Goal: Task Accomplishment & Management: Manage account settings

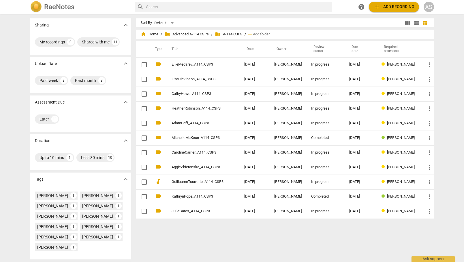
click at [150, 34] on span "home Home" at bounding box center [149, 34] width 18 height 6
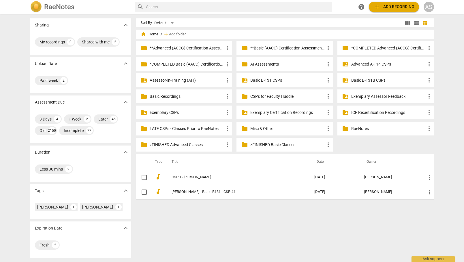
click at [267, 46] on p "**Basic (AACC) Certification Assessments" at bounding box center [287, 48] width 74 height 6
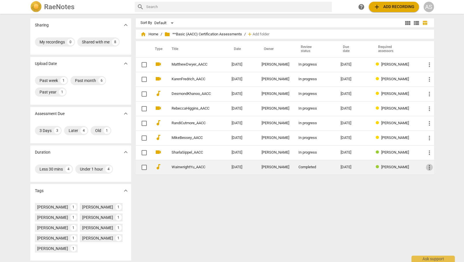
click at [429, 165] on span "more_vert" at bounding box center [429, 167] width 7 height 7
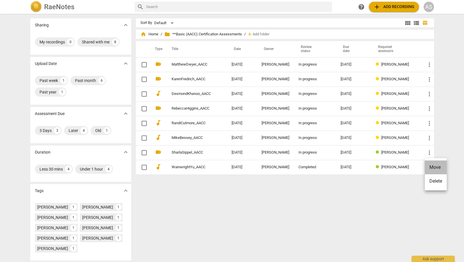
click at [434, 165] on li "Move" at bounding box center [435, 168] width 22 height 14
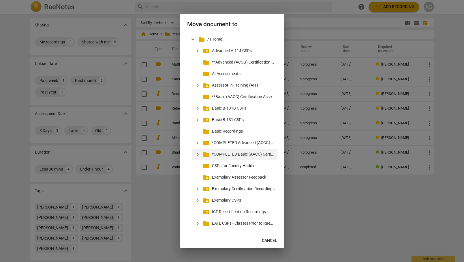
click at [243, 152] on p "*COMPLETED Basic (AACC) Certification Assessments" at bounding box center [243, 155] width 63 height 6
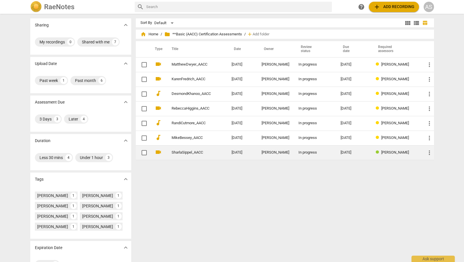
click at [238, 158] on td "2025-07-21" at bounding box center [242, 152] width 30 height 15
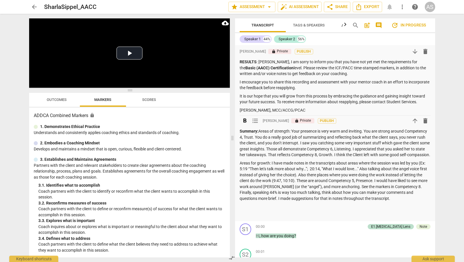
click at [247, 129] on strong "Summary:" at bounding box center [248, 131] width 19 height 5
click at [272, 109] on p "Linda King, MCC/ACCG/PCAC" at bounding box center [334, 110] width 191 height 6
drag, startPoint x: 421, startPoint y: 65, endPoint x: 403, endPoint y: 59, distance: 18.7
click at [403, 59] on p "RESULTS : Sharla, I am sorry to inform you that you have not yet met the requir…" at bounding box center [334, 68] width 191 height 18
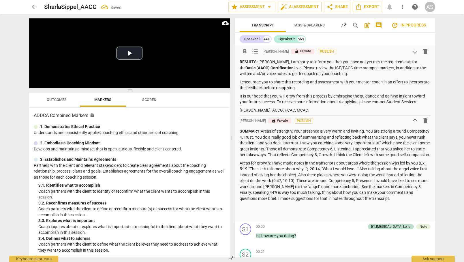
click at [403, 59] on p "RESULTS : Sharla, I am sorry to inform you that you have not yet met the requir…" at bounding box center [334, 68] width 191 height 18
click at [295, 63] on p "RESULTS : Sharla, I am sorry to inform you that you have not yet met the requir…" at bounding box center [334, 68] width 191 height 18
click at [293, 67] on p "RESULTS : Sharla, I am sorry to inform you that you have not yet met the requir…" at bounding box center [334, 68] width 191 height 18
click at [294, 66] on p "RESULTS : Sharla, I am sorry to inform you that you have not yet met the requir…" at bounding box center [334, 68] width 191 height 18
click at [294, 138] on p "SUMMARY: Areas of strength: Your presence is very warm and inviting. You are st…" at bounding box center [334, 143] width 191 height 30
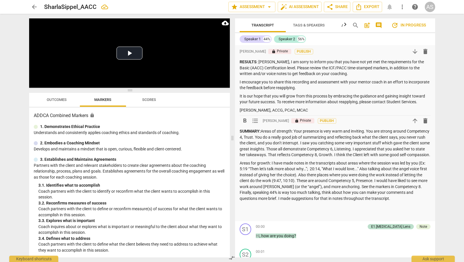
click at [296, 202] on p "Areas for growth: I have made notes in the transcripts about areas where the se…" at bounding box center [334, 180] width 191 height 41
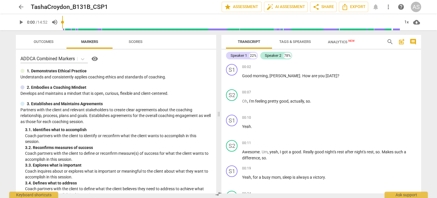
click at [18, 9] on span "arrow_back" at bounding box center [21, 6] width 7 height 7
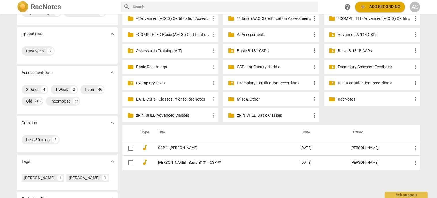
scroll to position [58, 0]
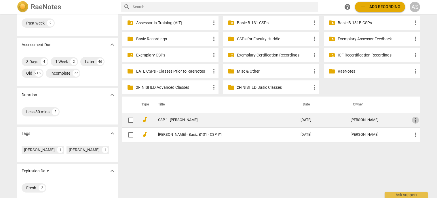
click at [413, 118] on span "more_vert" at bounding box center [415, 120] width 7 height 7
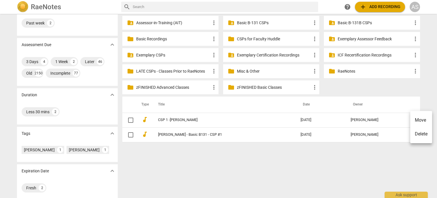
click at [422, 123] on li "Move" at bounding box center [422, 120] width 22 height 14
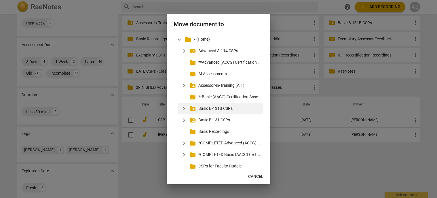
click at [184, 110] on span "expand_more" at bounding box center [184, 108] width 7 height 7
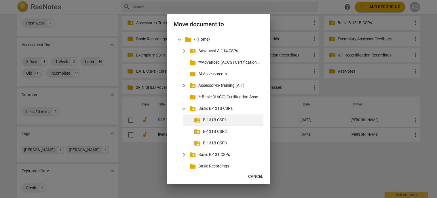
click at [210, 120] on p "B-131B CSP1" at bounding box center [232, 120] width 58 height 6
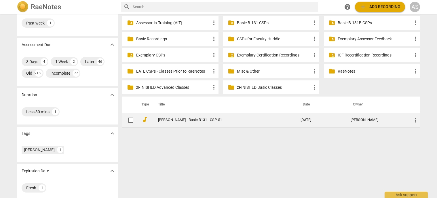
click at [415, 118] on span "more_vert" at bounding box center [415, 120] width 7 height 7
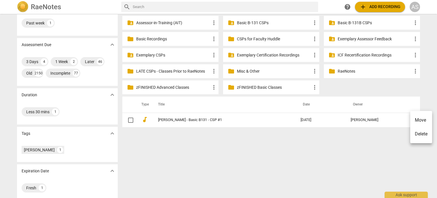
click at [416, 120] on li "Move" at bounding box center [422, 120] width 22 height 14
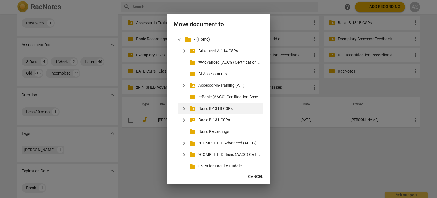
click at [187, 109] on span "expand_more" at bounding box center [184, 108] width 7 height 7
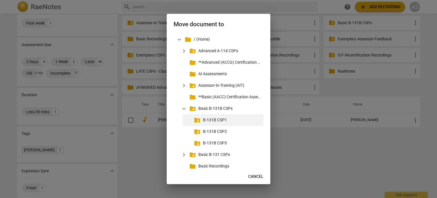
click at [204, 120] on p "B-131B CSP1" at bounding box center [232, 120] width 58 height 6
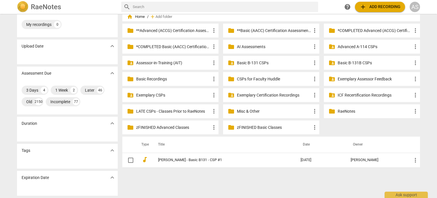
scroll to position [18, 0]
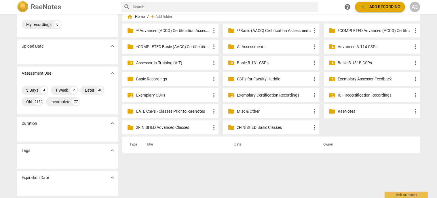
click at [343, 61] on p "Basic B-131B CSPs" at bounding box center [375, 63] width 74 height 6
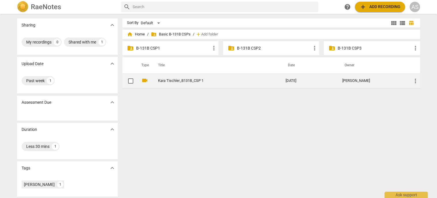
click at [418, 79] on td "more_vert" at bounding box center [414, 80] width 13 height 15
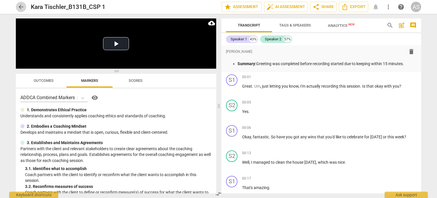
click at [24, 6] on span "arrow_back" at bounding box center [21, 6] width 10 height 7
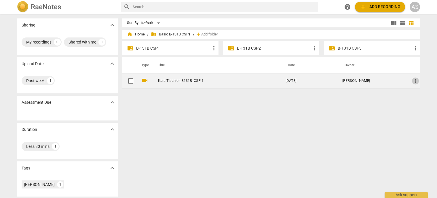
click at [415, 81] on span "more_vert" at bounding box center [415, 81] width 7 height 7
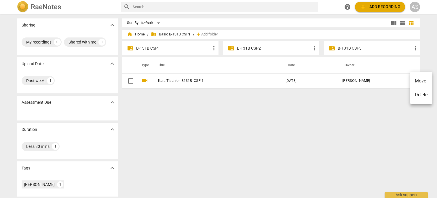
click at [422, 84] on li "Move" at bounding box center [422, 81] width 22 height 14
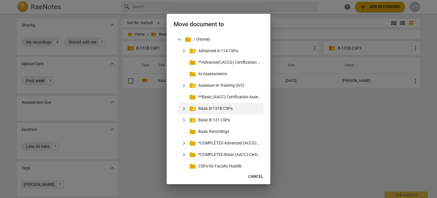
click at [185, 108] on span "expand_more" at bounding box center [184, 108] width 7 height 7
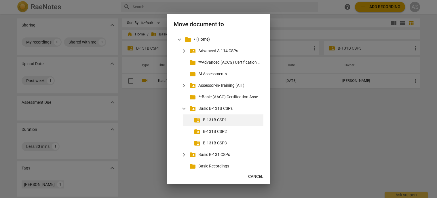
click at [218, 120] on p "B-131B CSP1" at bounding box center [232, 120] width 58 height 6
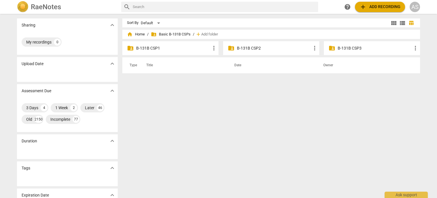
click at [167, 47] on p "B-131B CSP1" at bounding box center [173, 48] width 74 height 6
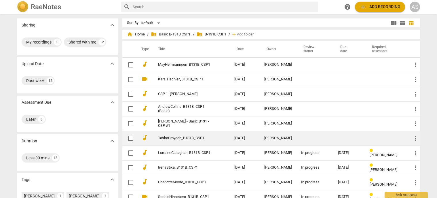
click at [239, 137] on td "[DATE]" at bounding box center [245, 138] width 30 height 15
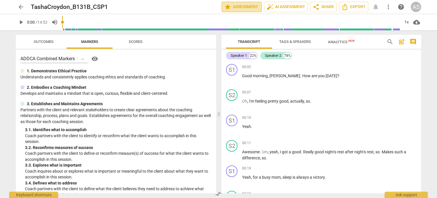
click at [228, 7] on span "star" at bounding box center [227, 6] width 7 height 7
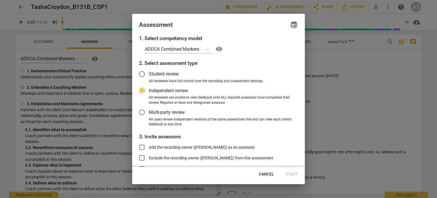
click at [293, 25] on span "event" at bounding box center [294, 24] width 7 height 7
radio input "false"
click at [275, 46] on input "date" at bounding box center [259, 44] width 40 height 8
type input "[DATE]"
click at [211, 154] on div at bounding box center [218, 99] width 437 height 198
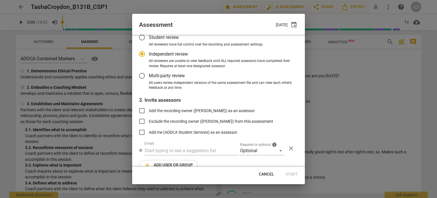
scroll to position [47, 0]
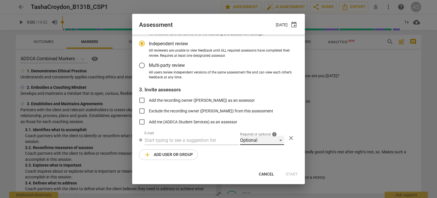
click at [249, 142] on div "Optional" at bounding box center [262, 140] width 44 height 9
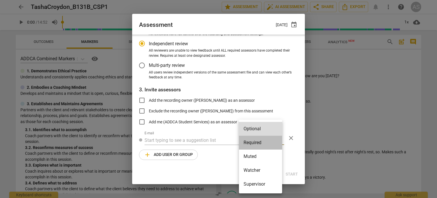
click at [253, 145] on li "Required" at bounding box center [260, 143] width 43 height 14
radio input "false"
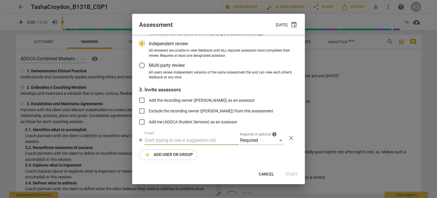
click at [189, 136] on input "text" at bounding box center [192, 140] width 95 height 9
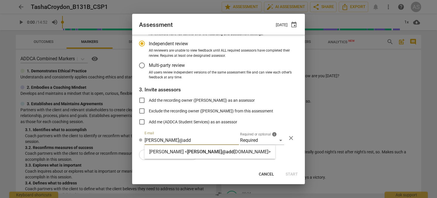
type input "[PERSON_NAME]@add"
click at [188, 149] on div "[PERSON_NAME] < [PERSON_NAME] [DOMAIN_NAME]>" at bounding box center [210, 151] width 122 height 7
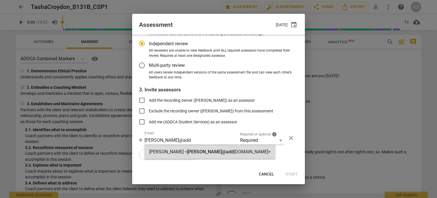
radio input "false"
type input "[PERSON_NAME] <[PERSON_NAME][EMAIL_ADDRESS][DOMAIN_NAME]>"
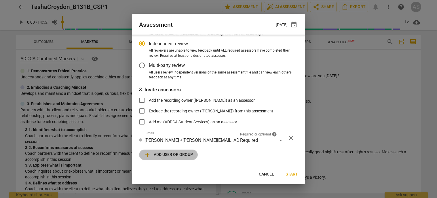
click at [185, 155] on span "add Add user or group" at bounding box center [168, 154] width 49 height 7
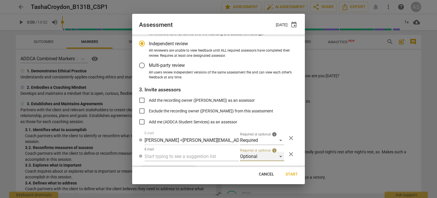
click at [248, 158] on div "Optional" at bounding box center [262, 156] width 44 height 9
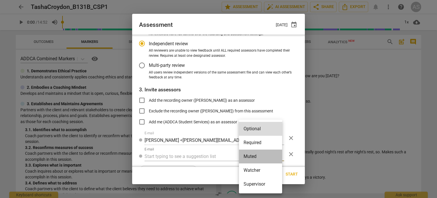
click at [254, 160] on li "Muted" at bounding box center [260, 157] width 43 height 14
radio input "false"
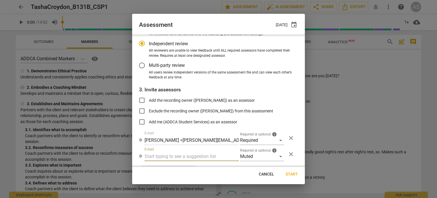
click at [193, 157] on input "text" at bounding box center [192, 156] width 95 height 9
type input "131B"
click at [192, 166] on div "Basic B- 131B CSPs" at bounding box center [191, 168] width 93 height 14
radio input "false"
type input "Basic B-131B CSPs"
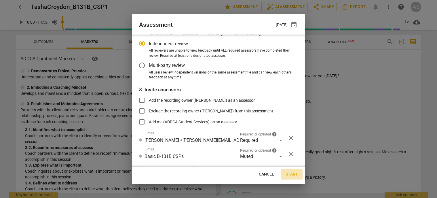
click at [295, 172] on span "Start" at bounding box center [292, 174] width 12 height 6
radio input "false"
type input "[PERSON_NAME] <[EMAIL_ADDRESS][DOMAIN_NAME]>"
type input "[PERSON_NAME] <[PERSON_NAME][EMAIL_ADDRESS][DOMAIN_NAME]>"
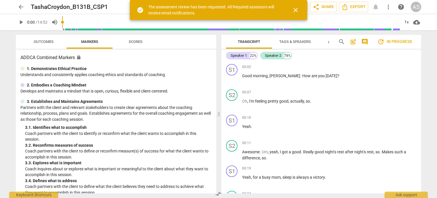
click at [20, 7] on span "arrow_back" at bounding box center [21, 6] width 7 height 7
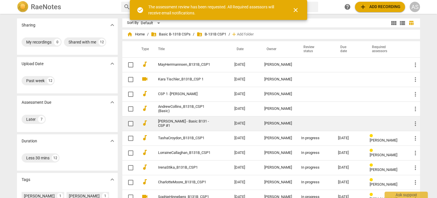
click at [235, 122] on td "[DATE]" at bounding box center [245, 123] width 30 height 15
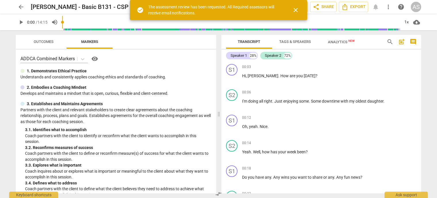
click at [299, 9] on span "close" at bounding box center [295, 10] width 7 height 7
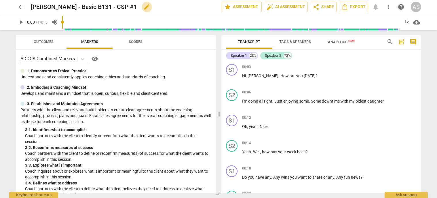
click at [143, 4] on button "edit" at bounding box center [147, 7] width 10 height 10
drag, startPoint x: 108, startPoint y: 6, endPoint x: 116, endPoint y: 7, distance: 7.6
click at [109, 6] on input "[PERSON_NAME] - Basic B131 - CSP #1" at bounding box center [114, 6] width 166 height 11
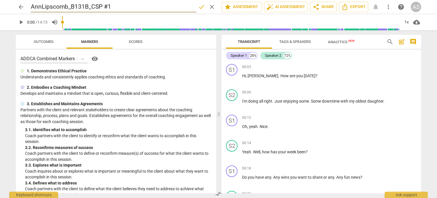
click at [116, 7] on input "AnnLipscomb_B131B_CSP #1" at bounding box center [114, 6] width 166 height 11
type input "AnnLipscomb_B131B_CSP1"
click at [200, 6] on span "done" at bounding box center [201, 6] width 7 height 7
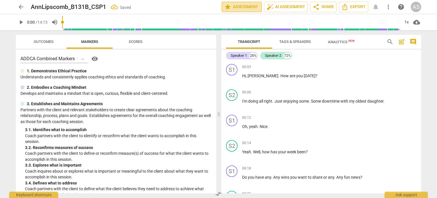
click at [226, 5] on span "star" at bounding box center [227, 6] width 7 height 7
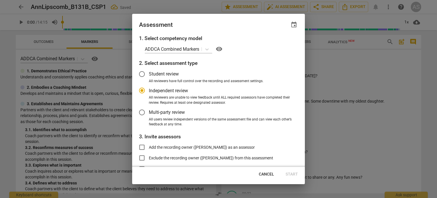
click at [292, 27] on span "event" at bounding box center [294, 24] width 7 height 7
radio input "false"
click at [277, 45] on input "date" at bounding box center [259, 44] width 40 height 8
type input "[DATE]"
click at [224, 22] on div at bounding box center [218, 99] width 437 height 198
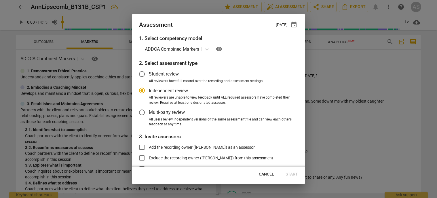
scroll to position [47, 0]
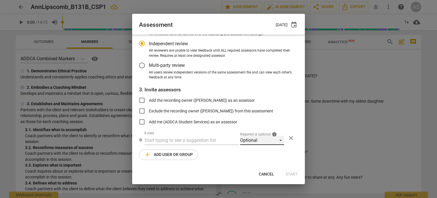
click at [266, 140] on div "Optional" at bounding box center [262, 140] width 44 height 9
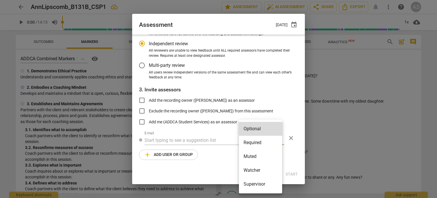
drag, startPoint x: 263, startPoint y: 145, endPoint x: 256, endPoint y: 145, distance: 6.9
click at [263, 145] on li "Required" at bounding box center [260, 143] width 43 height 14
radio input "false"
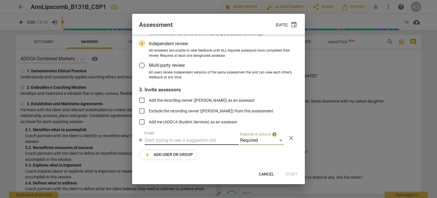
click at [205, 140] on input "text" at bounding box center [192, 140] width 95 height 9
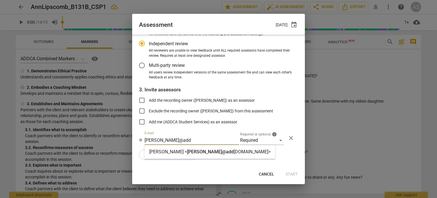
type input "[PERSON_NAME]@add"
click at [206, 147] on div "[PERSON_NAME] < [PERSON_NAME]@add [DOMAIN_NAME]>" at bounding box center [210, 152] width 131 height 14
radio input "false"
type input "[PERSON_NAME] <[PERSON_NAME][EMAIL_ADDRESS][DOMAIN_NAME]>"
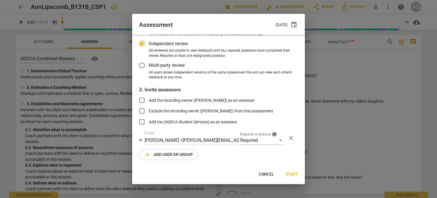
click at [188, 154] on span "add Add user or group" at bounding box center [168, 154] width 49 height 7
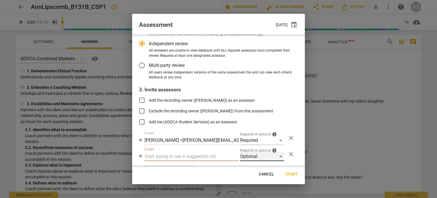
click at [249, 152] on div "Optional" at bounding box center [262, 156] width 44 height 9
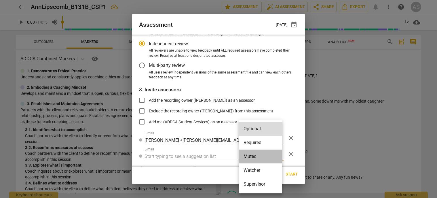
click at [255, 158] on li "Muted" at bounding box center [260, 157] width 43 height 14
radio input "false"
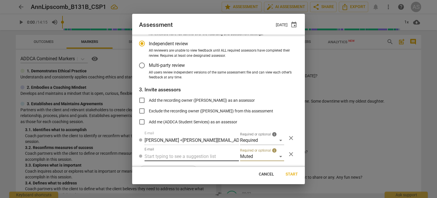
click at [207, 160] on input "text" at bounding box center [192, 156] width 95 height 9
type input "131B"
click at [202, 169] on div "Basic B- 131B CSPs" at bounding box center [191, 168] width 93 height 14
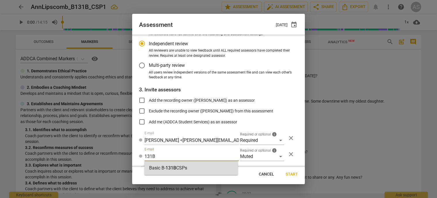
radio input "false"
type input "Basic B-131B CSPs"
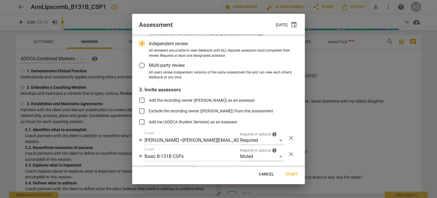
click at [290, 173] on span "Start" at bounding box center [292, 174] width 12 height 6
radio input "false"
type input "[PERSON_NAME] <[EMAIL_ADDRESS][DOMAIN_NAME]>"
